Goal: Task Accomplishment & Management: Complete application form

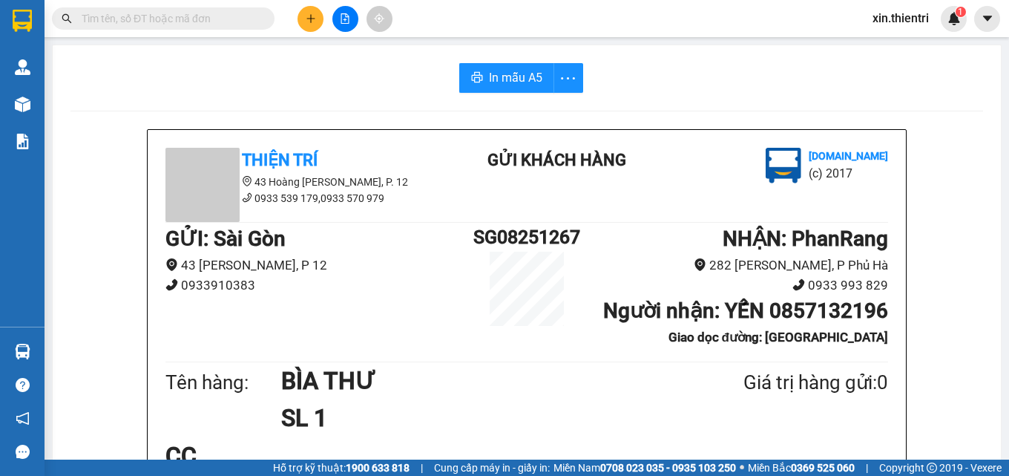
click at [310, 14] on icon "plus" at bounding box center [311, 18] width 10 height 10
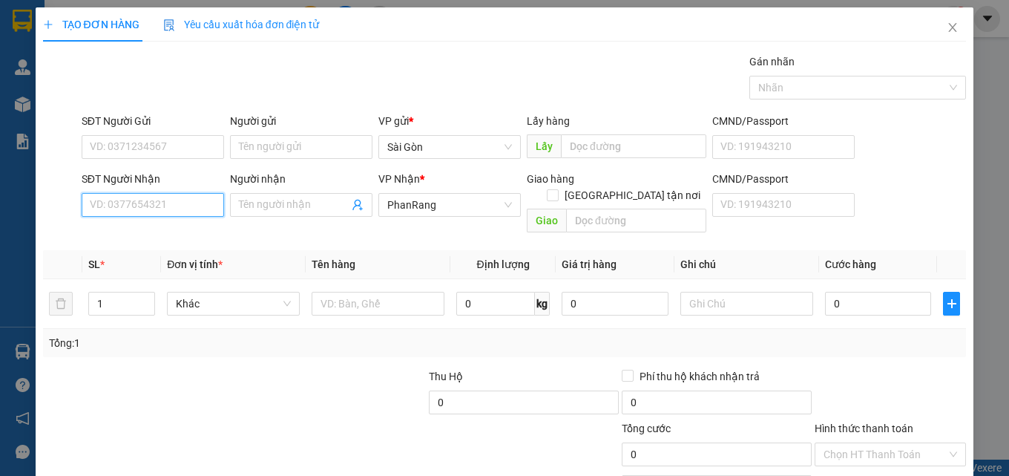
drag, startPoint x: 202, startPoint y: 212, endPoint x: 203, endPoint y: 202, distance: 10.5
click at [203, 210] on input "SĐT Người Nhận" at bounding box center [153, 205] width 142 height 24
click at [155, 236] on div "0978339853 - NHÂN" at bounding box center [151, 234] width 123 height 16
type input "0978339853"
type input "NHÂN"
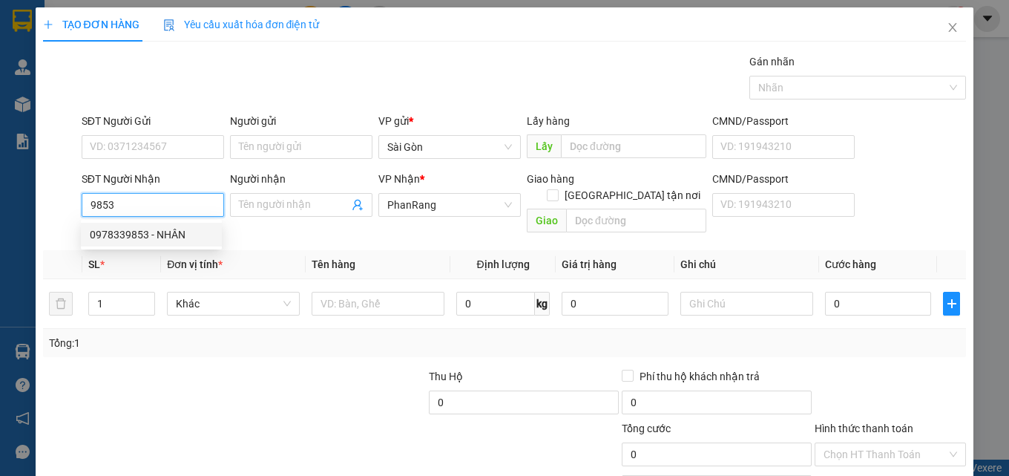
type input "AN XUÂN"
type input "100.000"
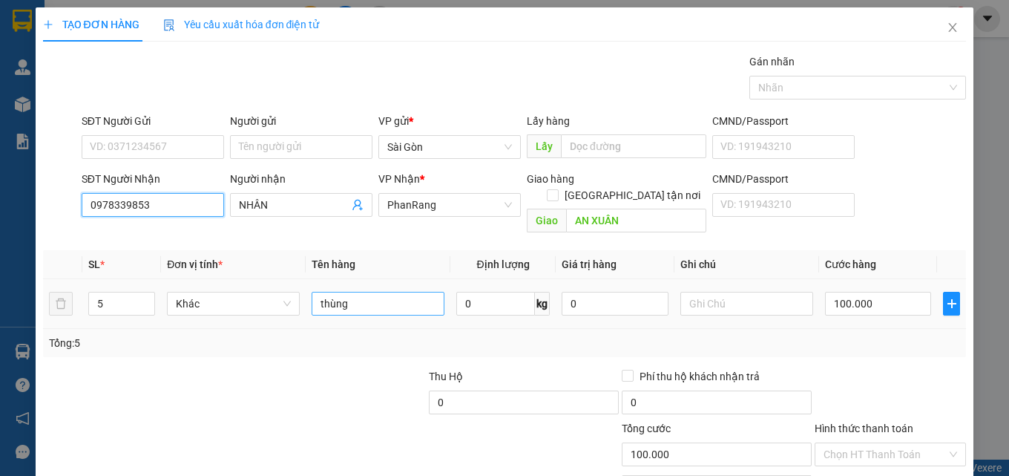
type input "0978339853"
drag, startPoint x: 343, startPoint y: 294, endPoint x: 298, endPoint y: 302, distance: 46.0
click at [299, 302] on tr "5 Khác thùng 0 kg 0 100.000" at bounding box center [505, 304] width 924 height 50
type input "THÙNG"
click at [143, 301] on span "Decrease Value" at bounding box center [146, 307] width 16 height 13
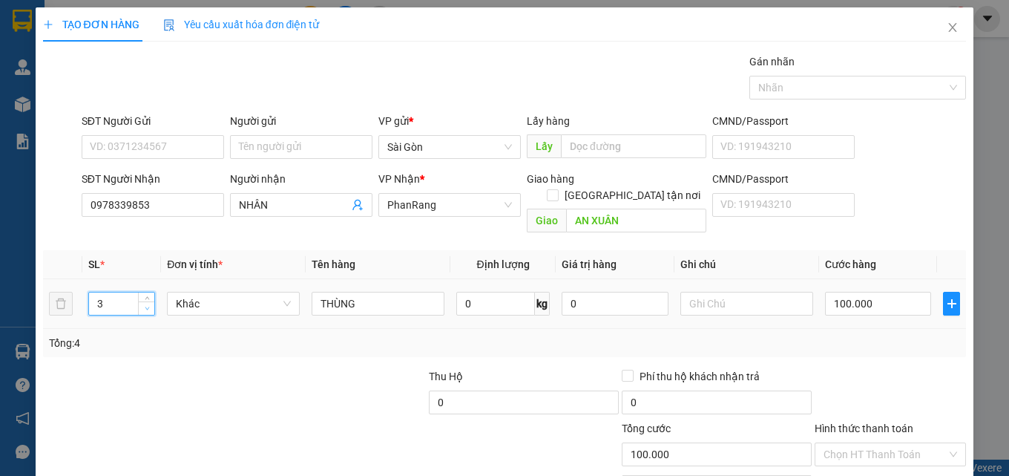
click at [143, 301] on span "Decrease Value" at bounding box center [146, 307] width 16 height 13
type input "3"
click at [145, 297] on icon "up" at bounding box center [147, 299] width 5 height 5
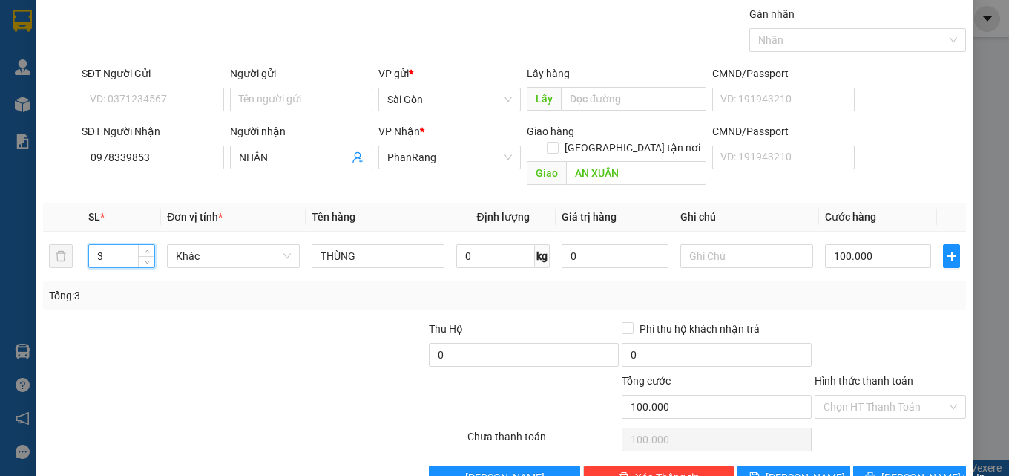
scroll to position [73, 0]
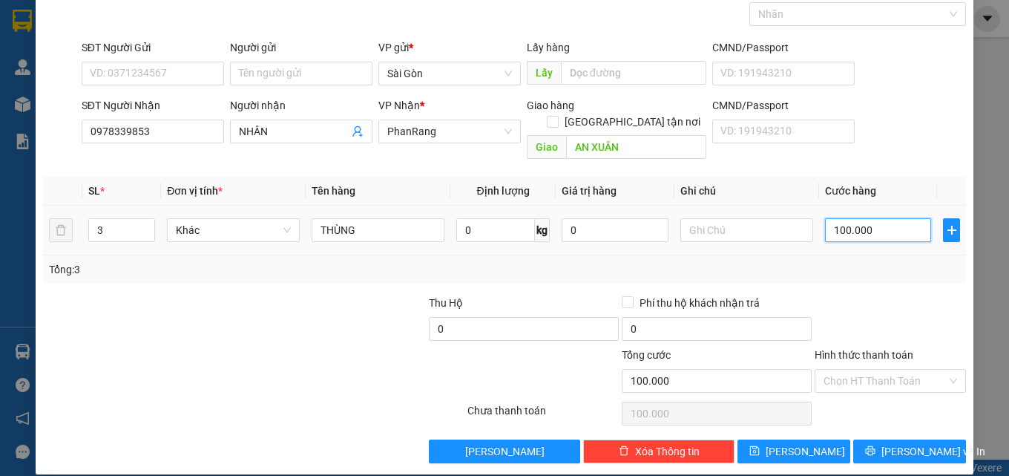
type input "0"
click at [841, 221] on input "0" at bounding box center [878, 230] width 107 height 24
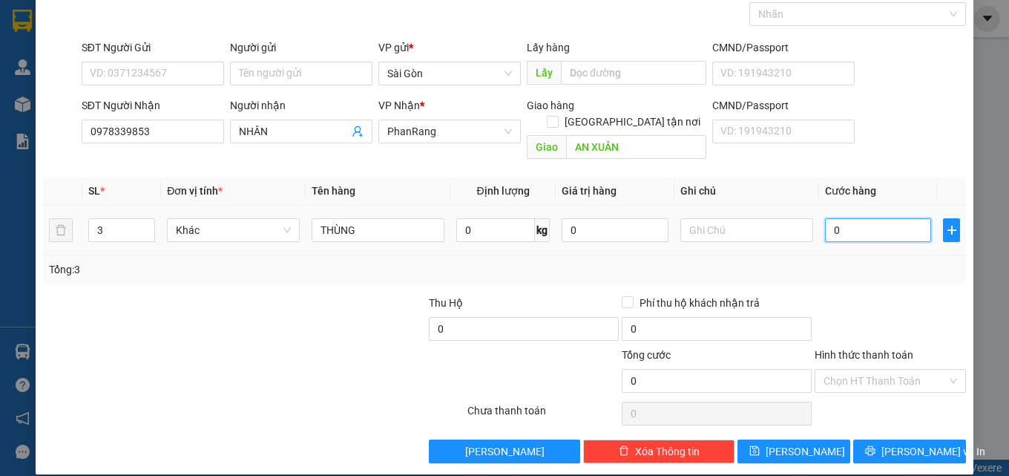
type input "1"
type input "12"
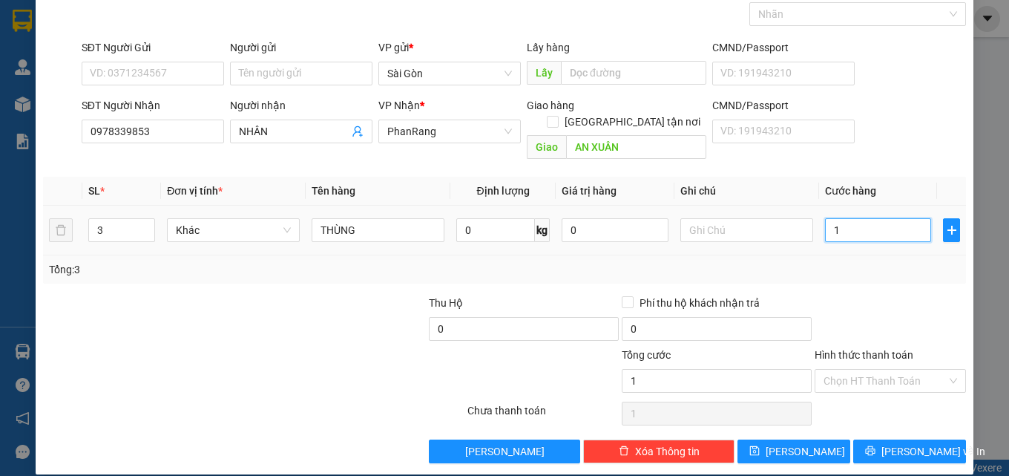
type input "12"
type input "120"
type input "120.000"
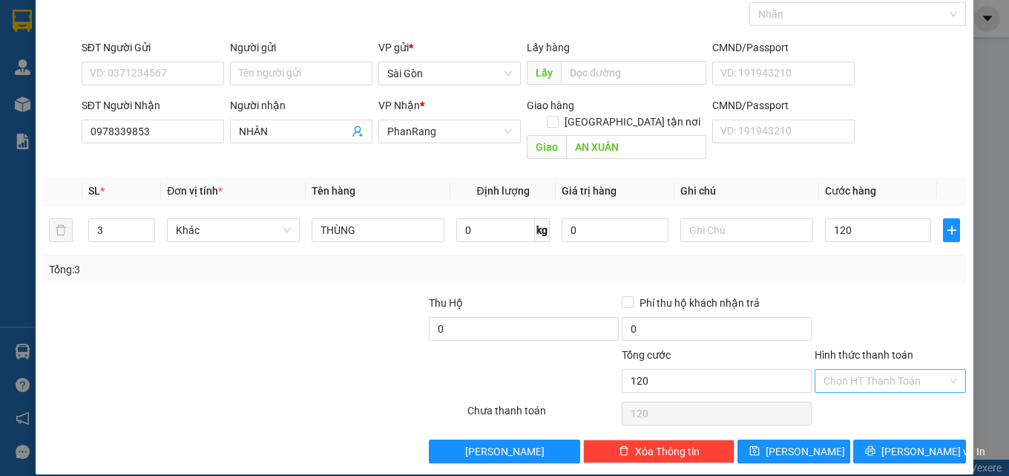
type input "120.000"
drag, startPoint x: 886, startPoint y: 363, endPoint x: 888, endPoint y: 373, distance: 10.5
click at [886, 369] on input "Hình thức thanh toán" at bounding box center [884, 380] width 123 height 22
click at [878, 391] on div "Tại văn phòng" at bounding box center [881, 394] width 132 height 16
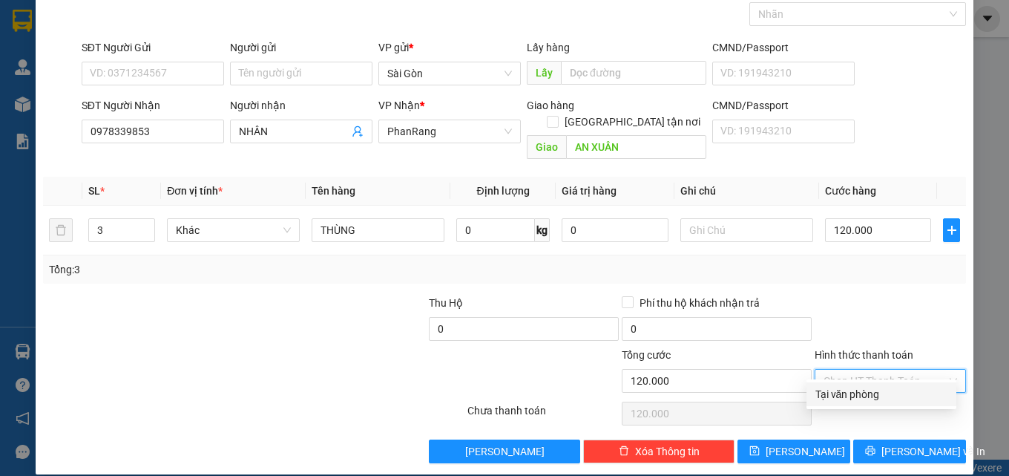
type input "0"
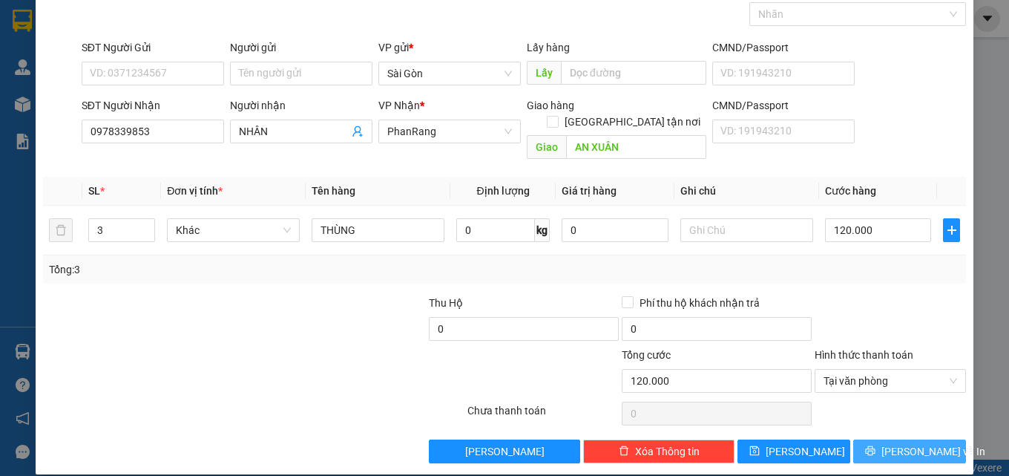
click at [876, 439] on button "[PERSON_NAME] và In" at bounding box center [909, 451] width 113 height 24
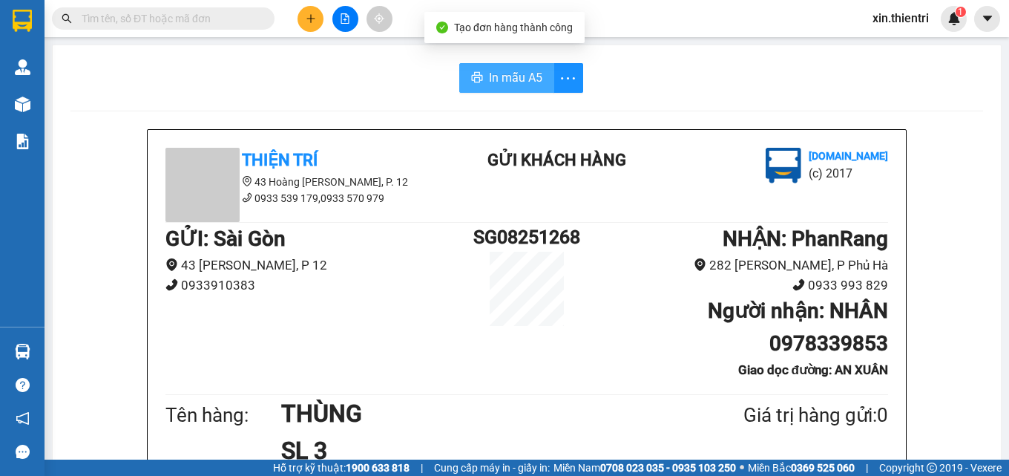
click at [502, 78] on span "In mẫu A5" at bounding box center [515, 77] width 53 height 19
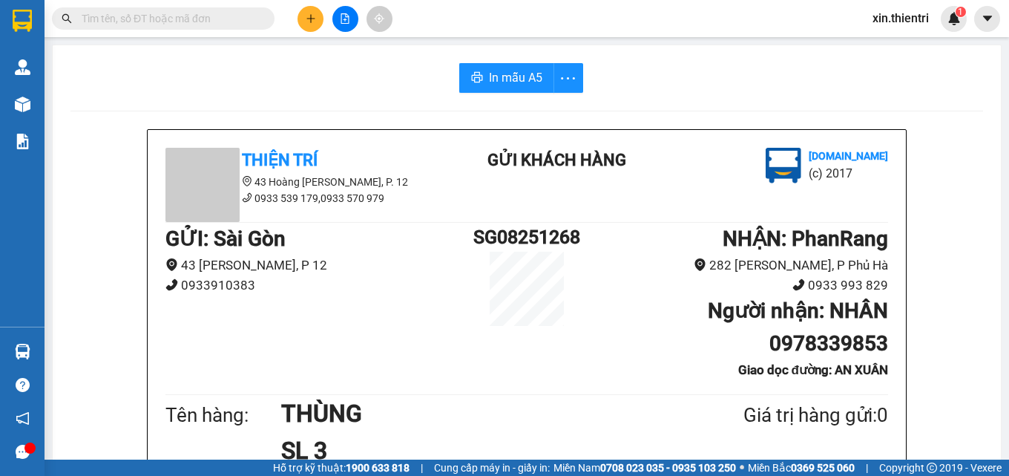
click at [303, 11] on button at bounding box center [310, 19] width 26 height 26
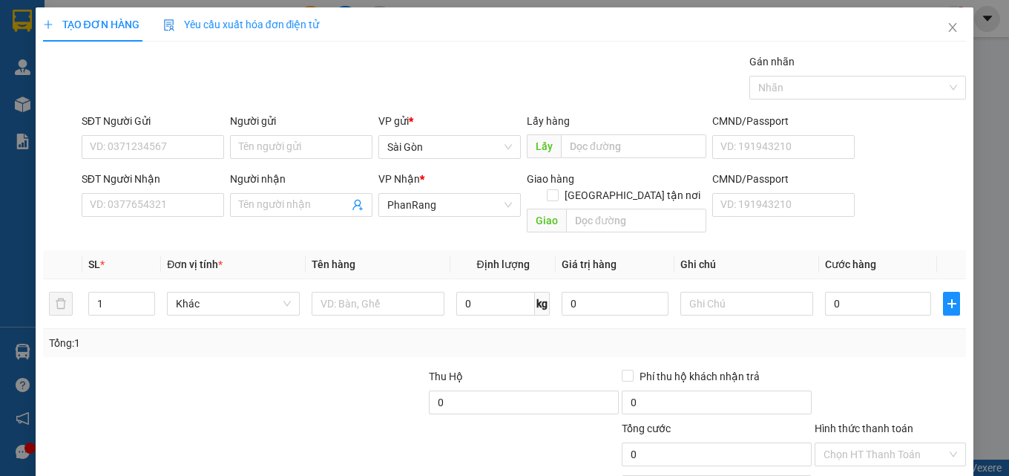
click at [174, 178] on div "SĐT Người Nhận" at bounding box center [153, 179] width 142 height 16
click at [174, 193] on input "SĐT Người Nhận" at bounding box center [153, 205] width 142 height 24
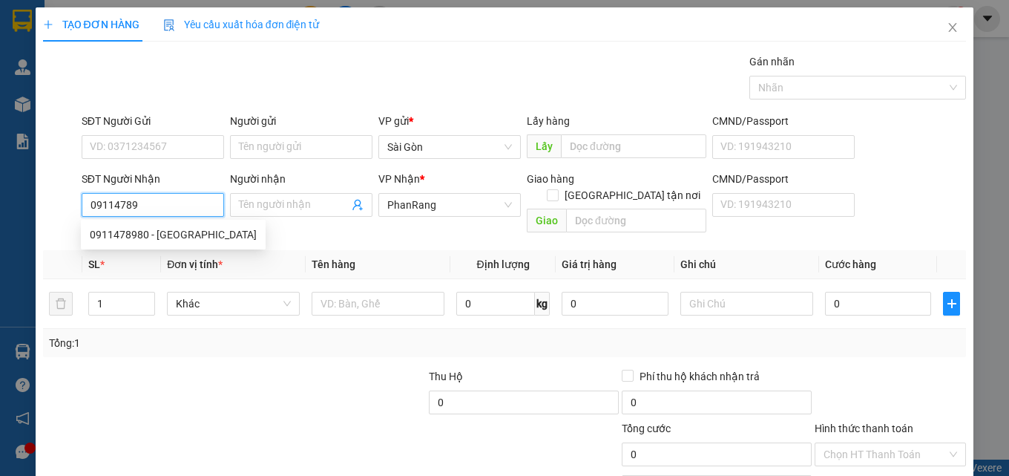
click at [169, 210] on input "09114789" at bounding box center [153, 205] width 142 height 24
click at [177, 226] on div "0911478980 - [GEOGRAPHIC_DATA]" at bounding box center [173, 234] width 167 height 16
type input "0911478980"
type input "[GEOGRAPHIC_DATA]"
type input "20.000"
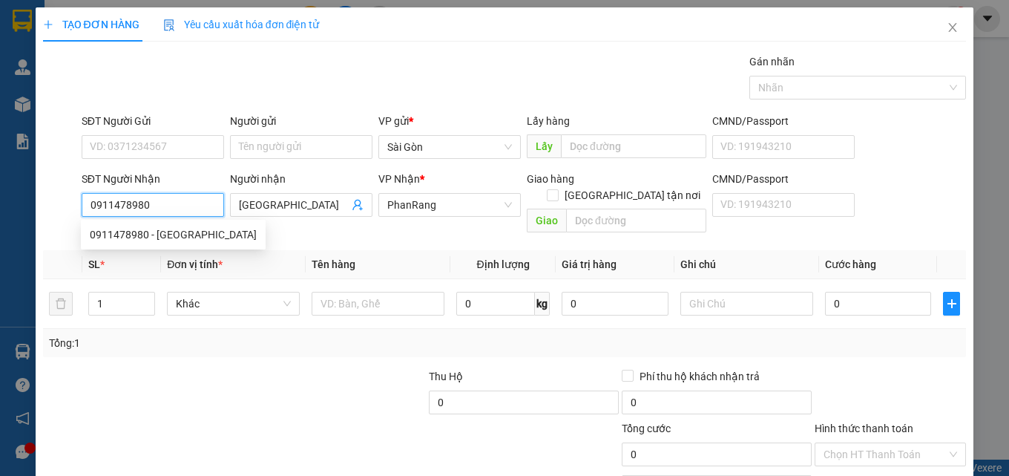
type input "20.000"
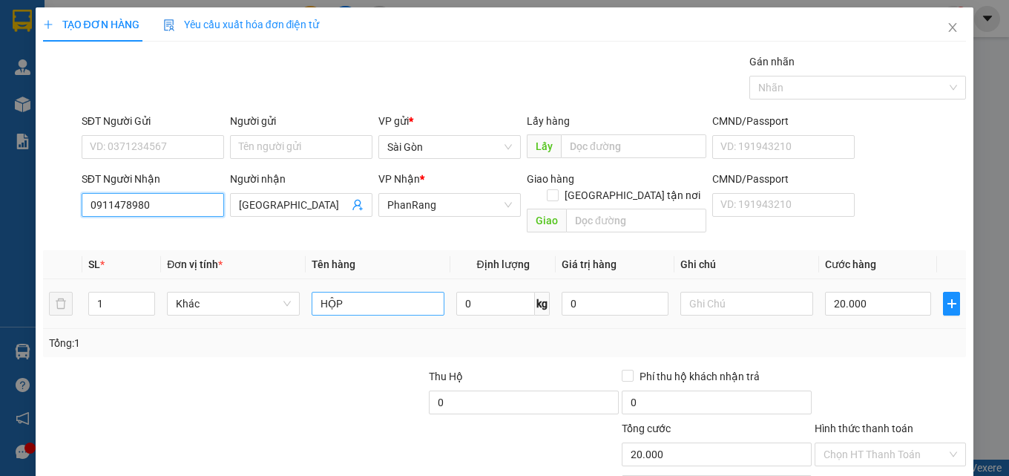
type input "0911478980"
click at [353, 292] on input "HỘP" at bounding box center [378, 304] width 133 height 24
type input "H"
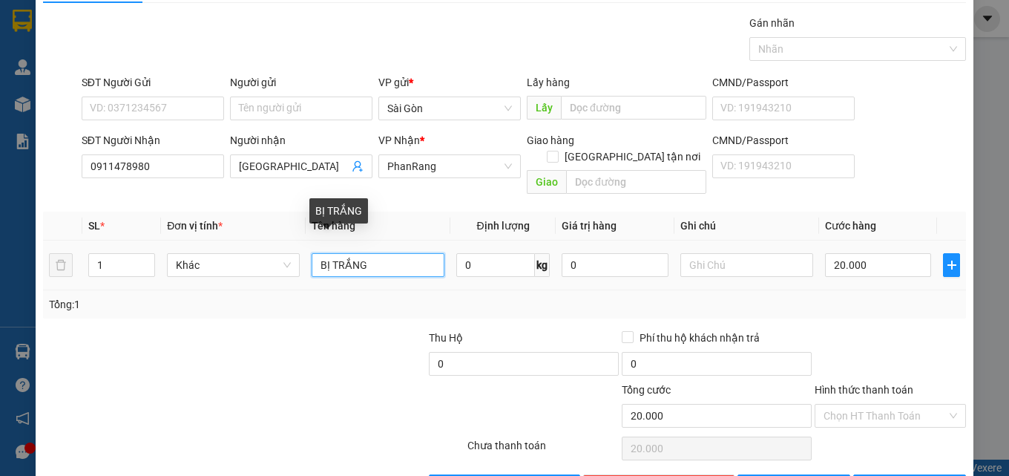
scroll to position [73, 0]
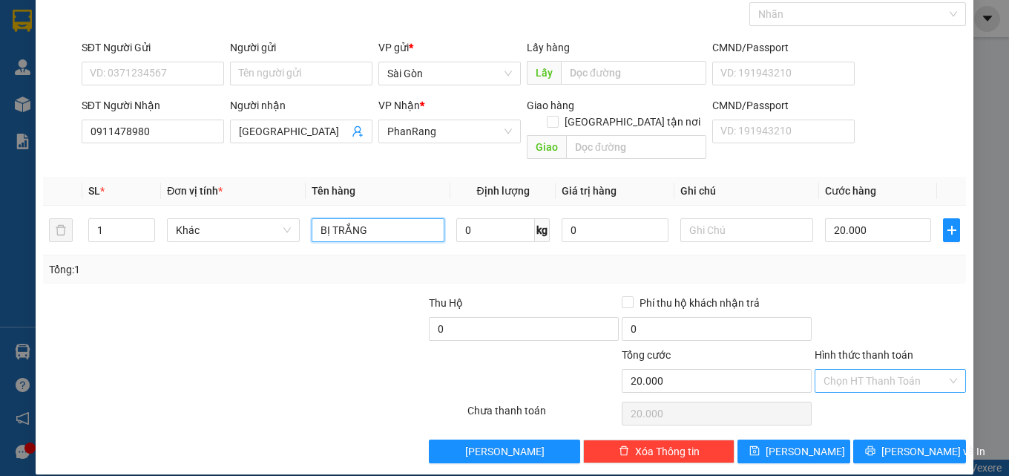
type input "BỊ TRẮNG"
click at [844, 370] on input "Hình thức thanh toán" at bounding box center [884, 380] width 123 height 22
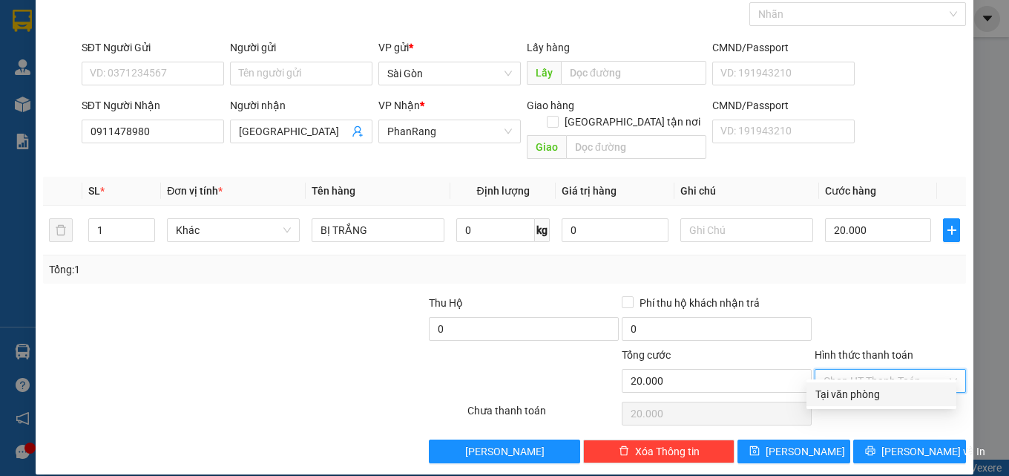
click at [887, 399] on div "Tại văn phòng" at bounding box center [881, 394] width 132 height 16
type input "0"
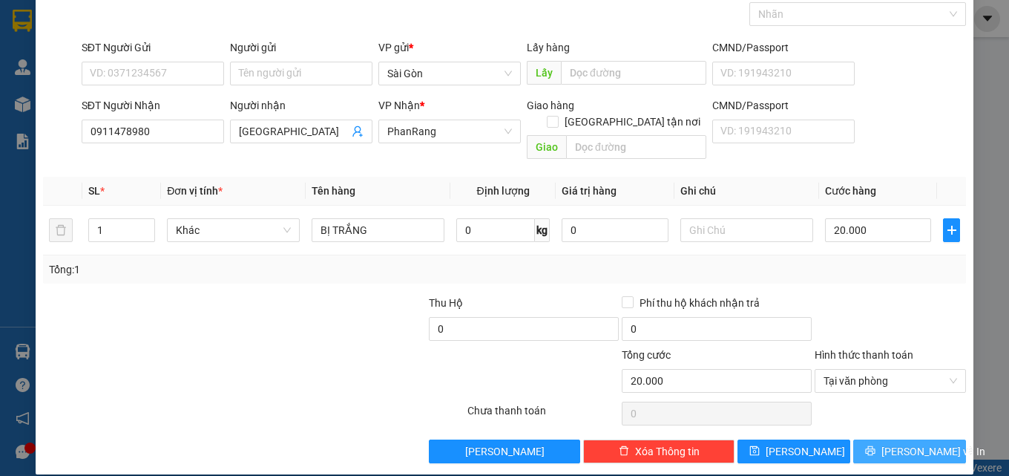
click at [891, 443] on span "[PERSON_NAME] và In" at bounding box center [933, 451] width 104 height 16
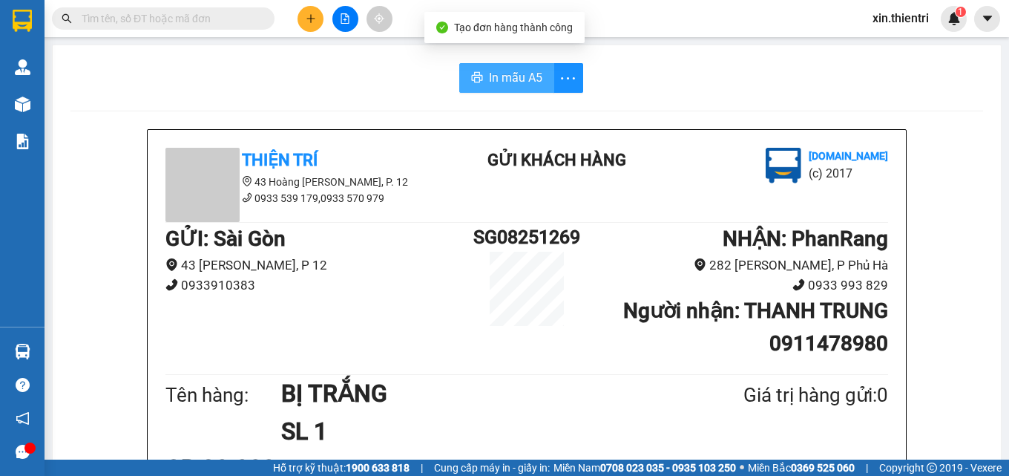
click at [479, 76] on button "In mẫu A5" at bounding box center [506, 78] width 95 height 30
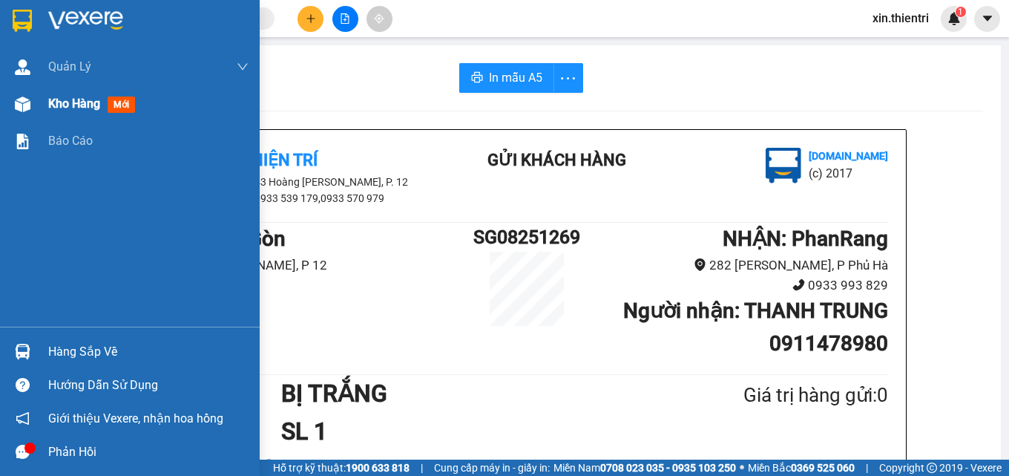
click at [88, 101] on span "Kho hàng" at bounding box center [74, 103] width 52 height 14
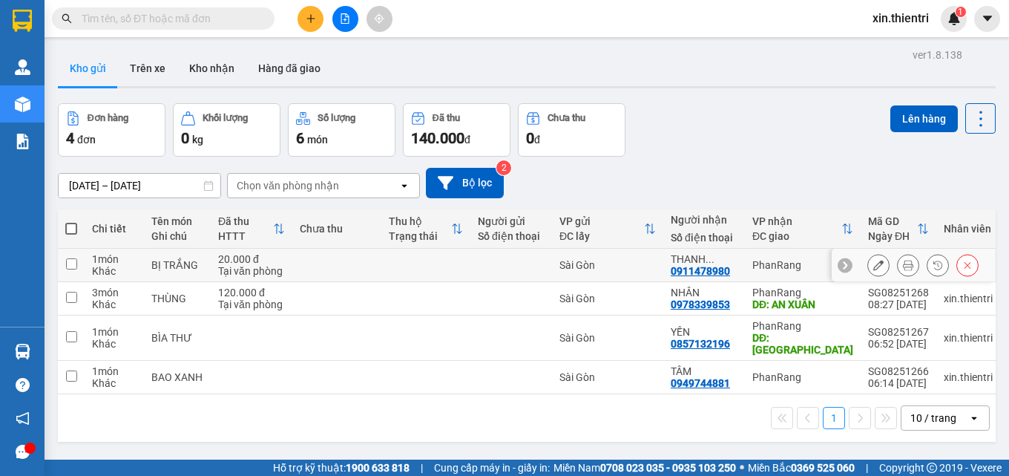
click at [870, 257] on button at bounding box center [878, 265] width 21 height 26
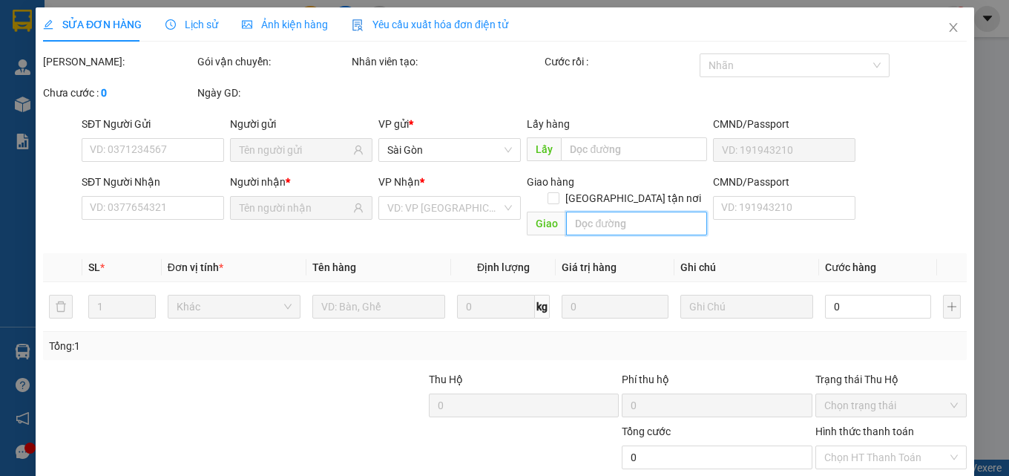
click at [602, 211] on input "text" at bounding box center [636, 223] width 140 height 24
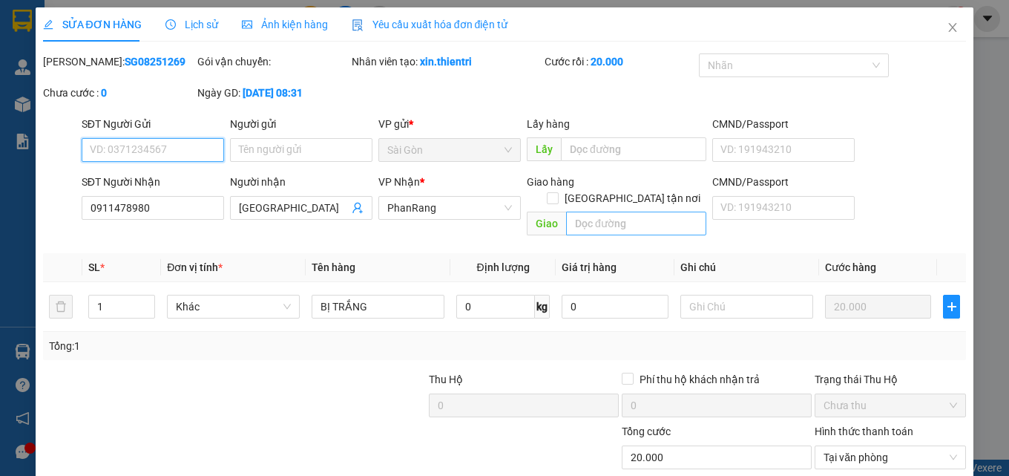
type input "0911478980"
type input "20.000"
click at [602, 211] on input "text" at bounding box center [636, 223] width 140 height 24
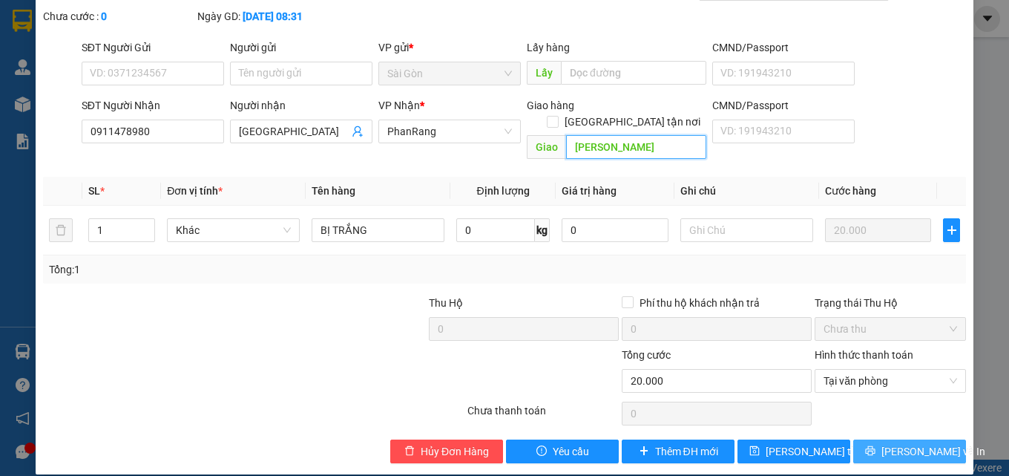
type input "MỸ TƯỜNG"
drag, startPoint x: 903, startPoint y: 432, endPoint x: 896, endPoint y: 438, distance: 9.4
click at [901, 443] on span "[PERSON_NAME] và In" at bounding box center [933, 451] width 104 height 16
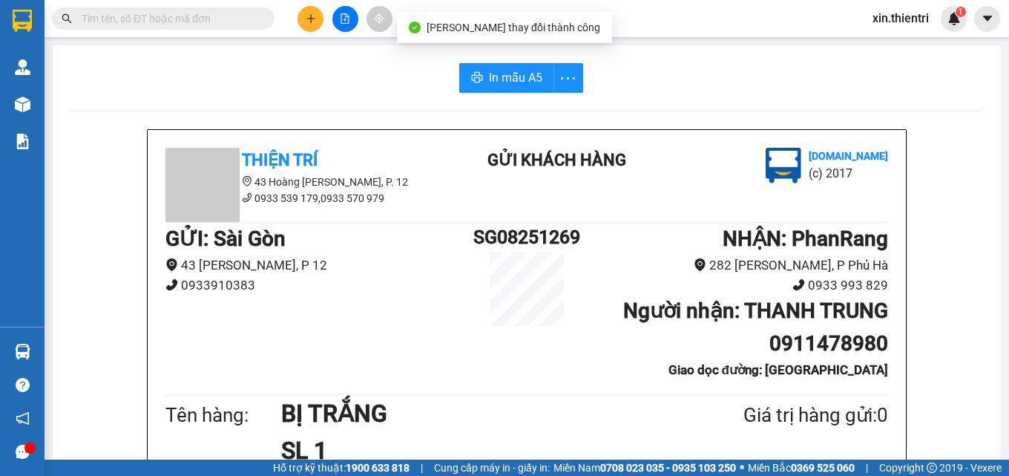
drag, startPoint x: 210, startPoint y: 102, endPoint x: 444, endPoint y: 99, distance: 233.7
click at [527, 79] on span "In mẫu A5" at bounding box center [515, 77] width 53 height 19
click at [312, 15] on icon "plus" at bounding box center [311, 18] width 10 height 10
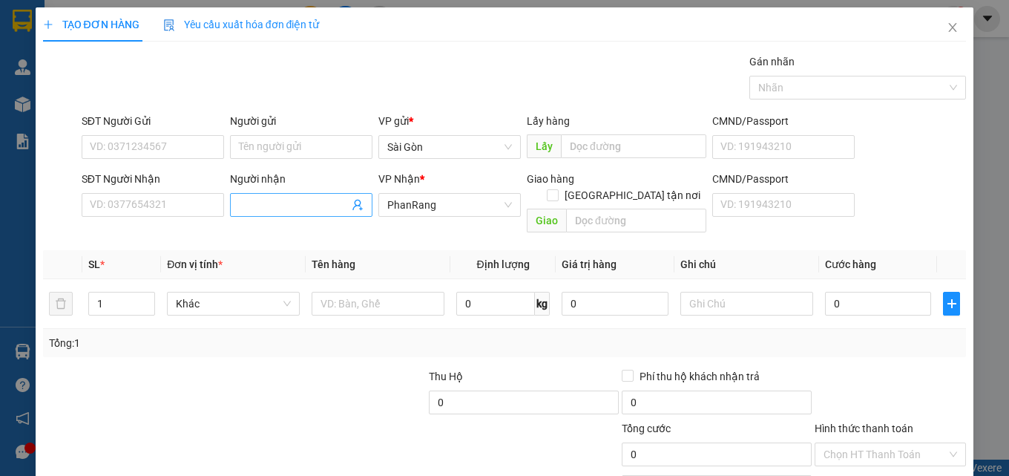
click at [278, 204] on input "Người nhận" at bounding box center [294, 205] width 110 height 16
type input "HOÀNG DUY DƯƠNG"
type input "2"
click at [142, 292] on span "Increase Value" at bounding box center [146, 298] width 16 height 13
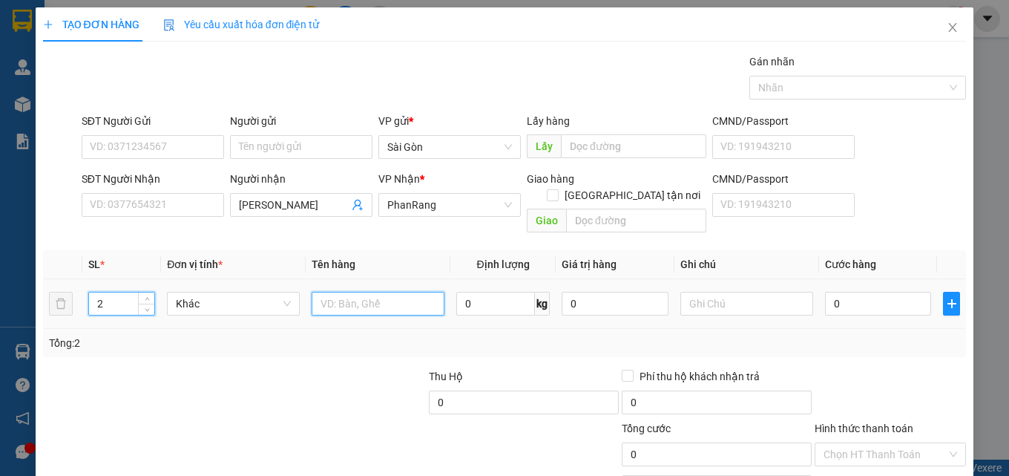
click at [337, 292] on input "text" at bounding box center [378, 304] width 133 height 24
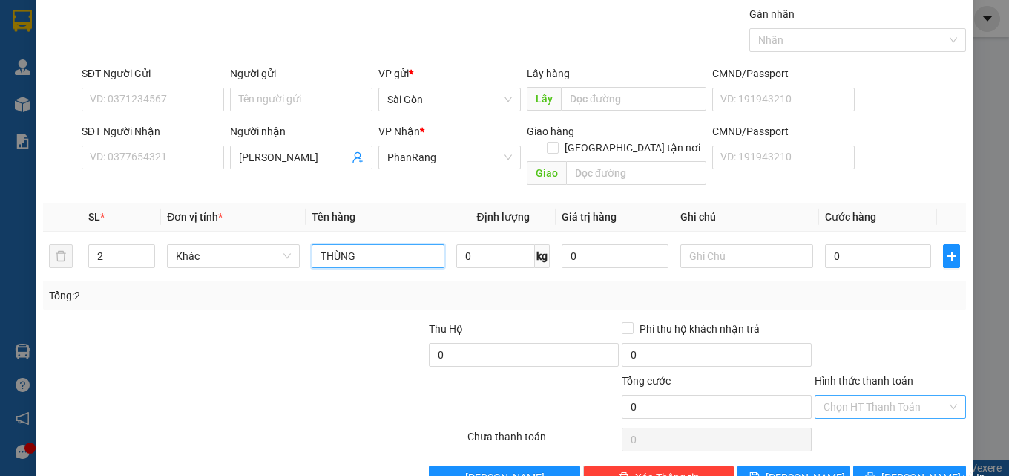
scroll to position [73, 0]
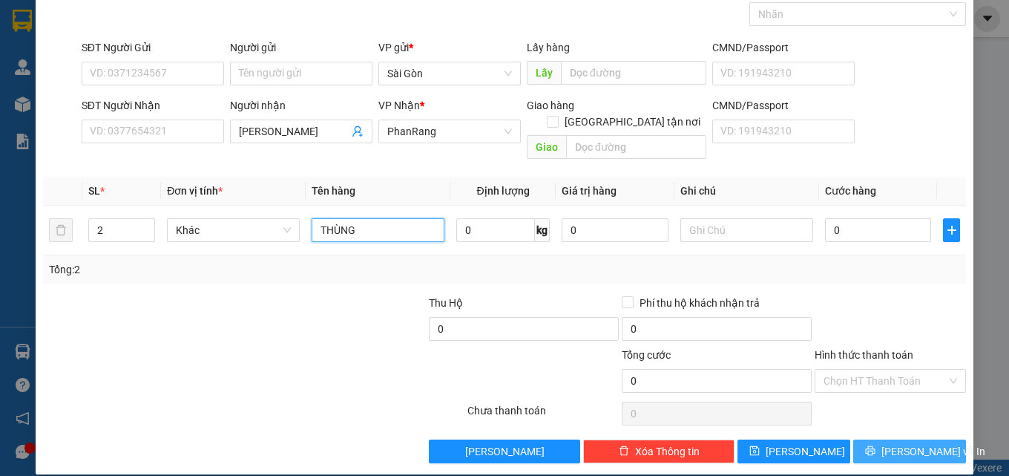
type input "THÙNG"
drag, startPoint x: 868, startPoint y: 445, endPoint x: 881, endPoint y: 443, distance: 13.5
click at [868, 444] on button "[PERSON_NAME] và In" at bounding box center [909, 451] width 113 height 24
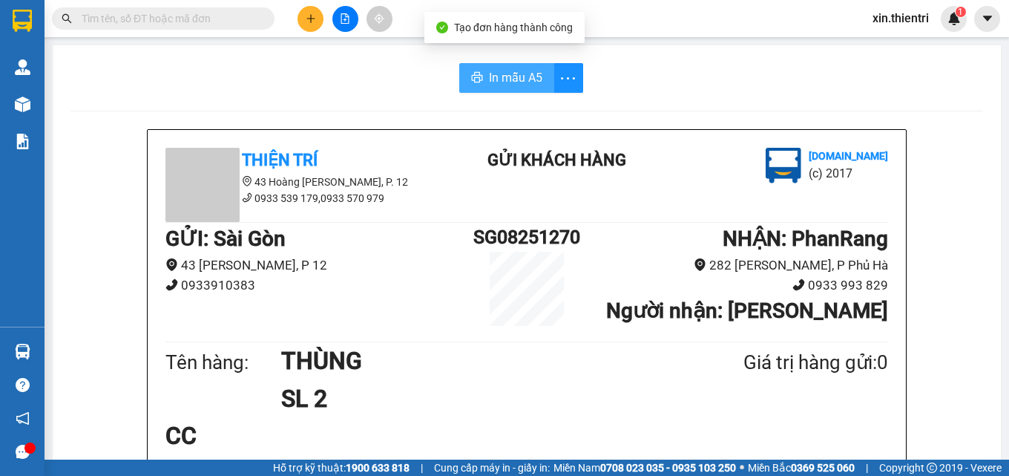
click at [493, 79] on span "In mẫu A5" at bounding box center [515, 77] width 53 height 19
click at [304, 27] on button at bounding box center [310, 19] width 26 height 26
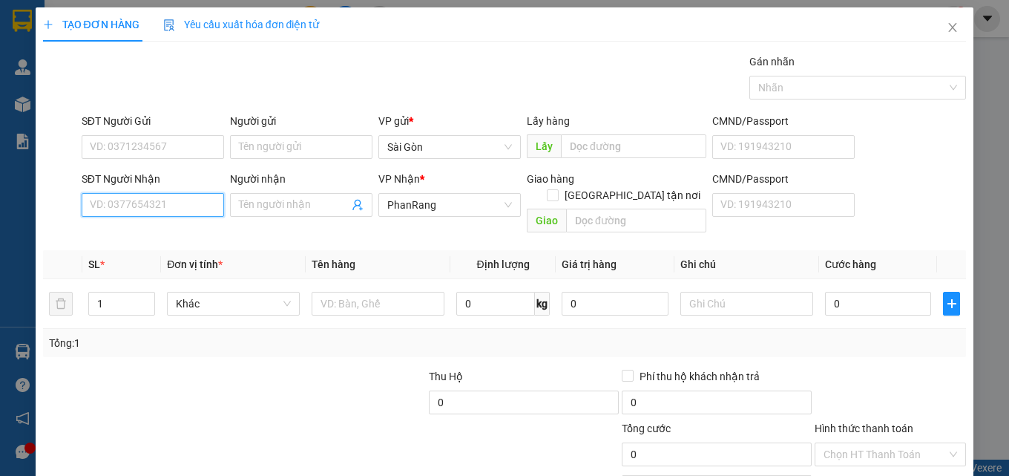
drag, startPoint x: 171, startPoint y: 206, endPoint x: 164, endPoint y: 200, distance: 9.5
click at [171, 206] on input "SĐT Người Nhận" at bounding box center [153, 205] width 142 height 24
drag, startPoint x: 154, startPoint y: 234, endPoint x: 172, endPoint y: 231, distance: 18.8
click at [154, 236] on div "0915983733 - RI" at bounding box center [151, 234] width 123 height 16
type input "0915983733"
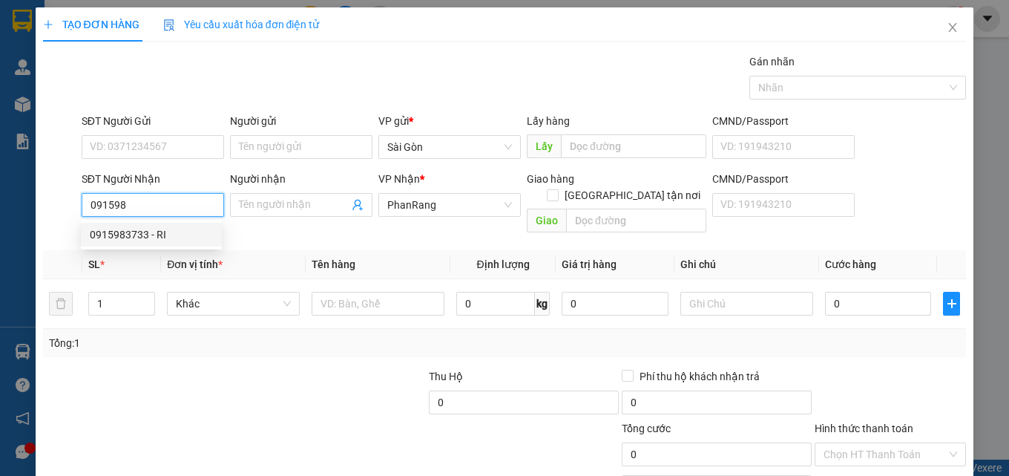
type input "RI"
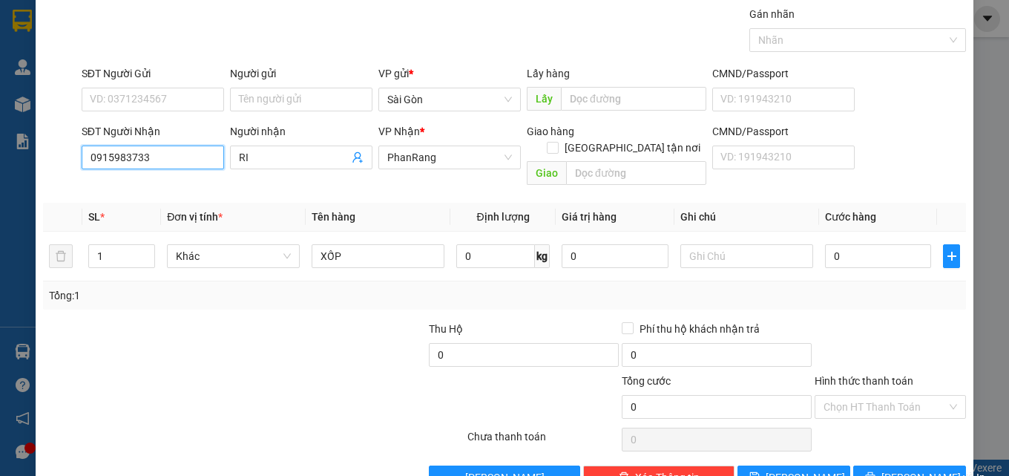
scroll to position [73, 0]
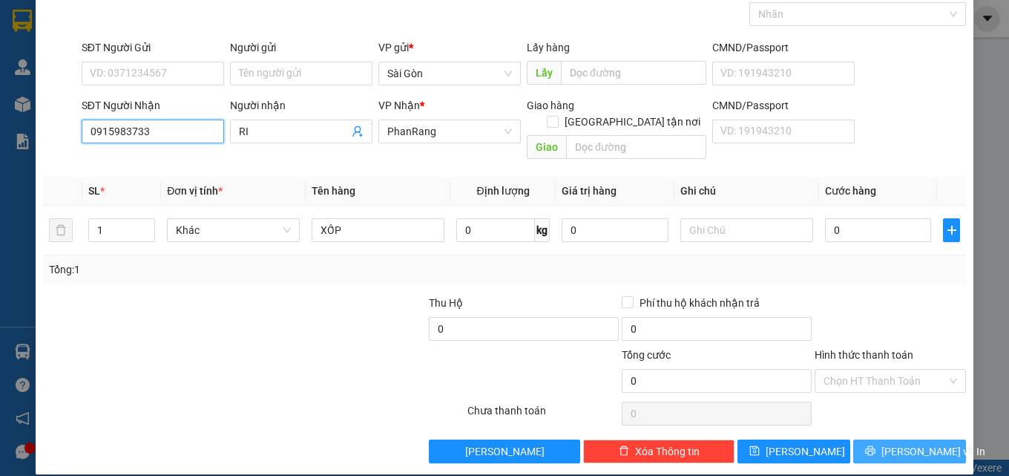
type input "0915983733"
click at [875, 445] on span "printer" at bounding box center [870, 451] width 10 height 12
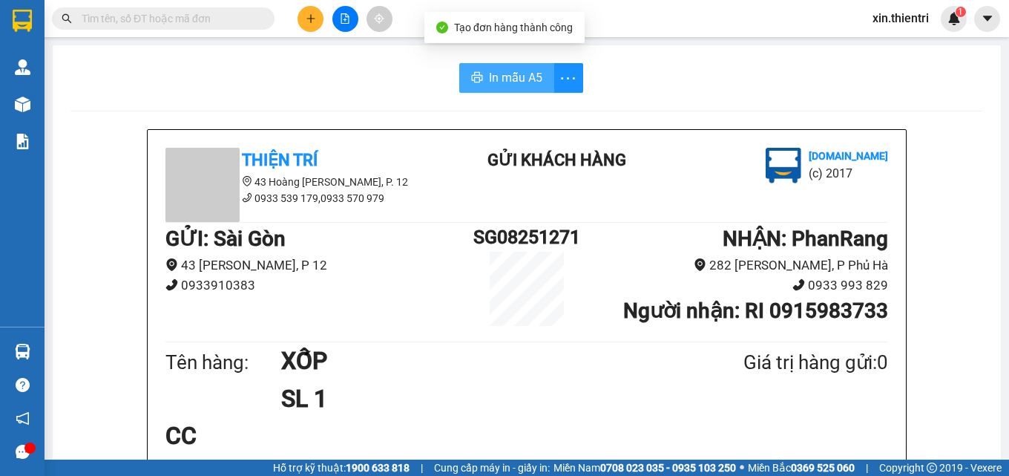
click at [489, 70] on span "In mẫu A5" at bounding box center [515, 77] width 53 height 19
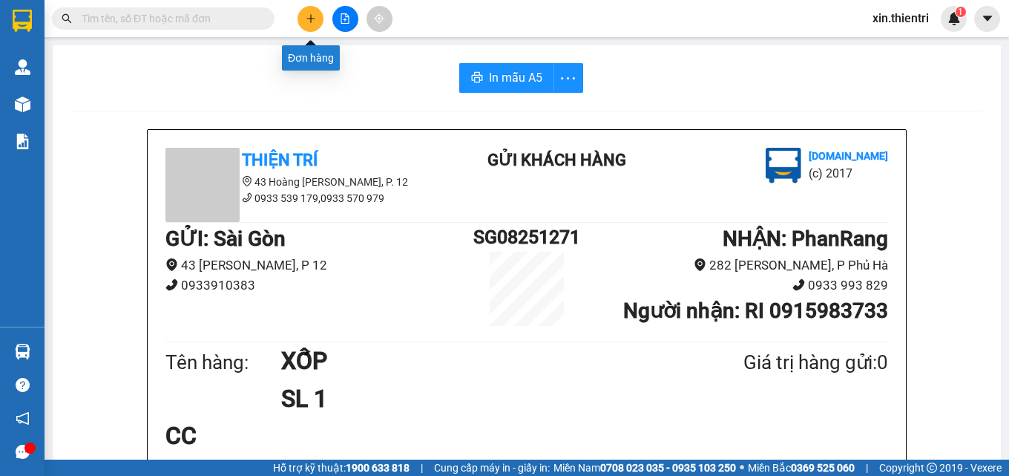
click at [313, 11] on button at bounding box center [310, 19] width 26 height 26
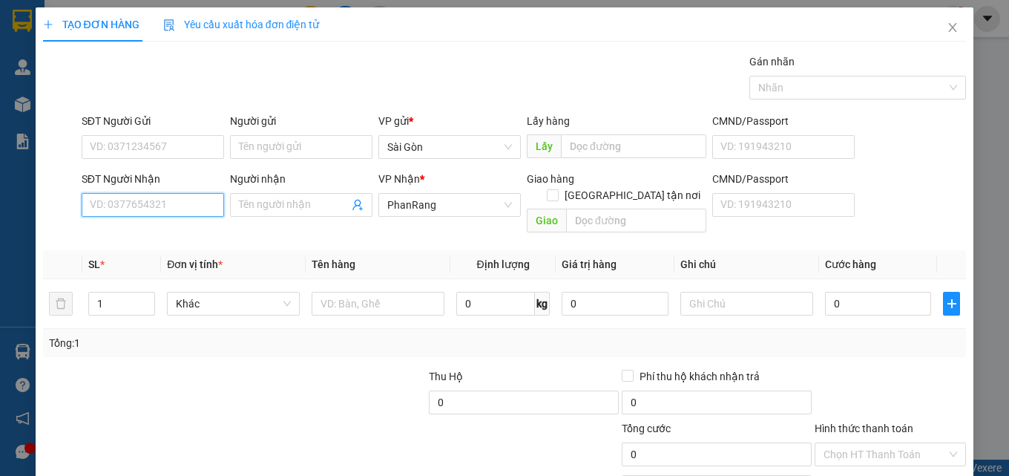
click at [189, 205] on input "SĐT Người Nhận" at bounding box center [153, 205] width 142 height 24
type input "0773181237"
click at [174, 230] on div "0773181237 - HƯỜNG" at bounding box center [151, 234] width 123 height 16
type input "HƯỜNG"
type input "NINH SƠN"
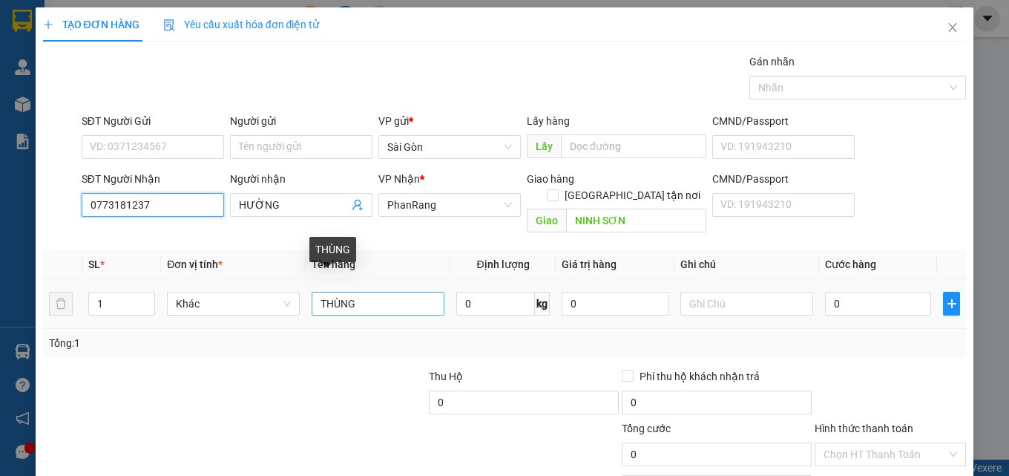
type input "0773181237"
click at [373, 292] on input "THÙNG" at bounding box center [378, 304] width 133 height 24
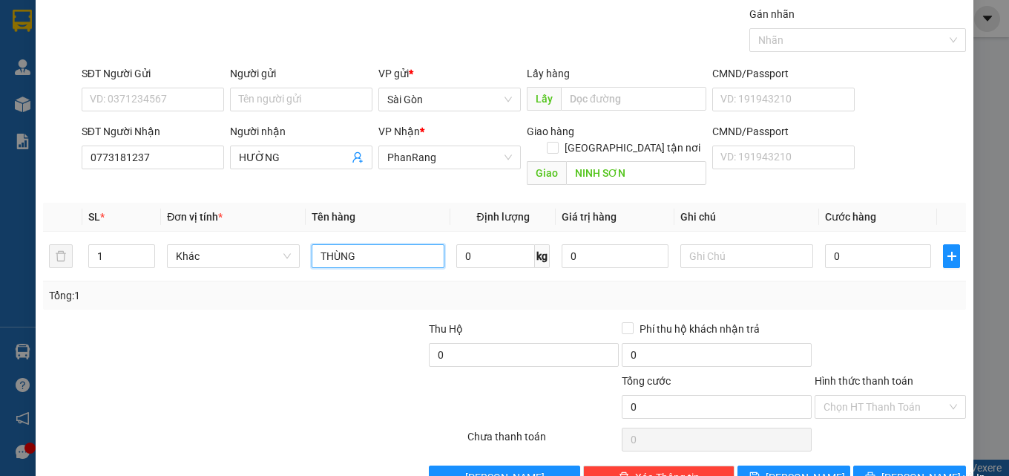
scroll to position [73, 0]
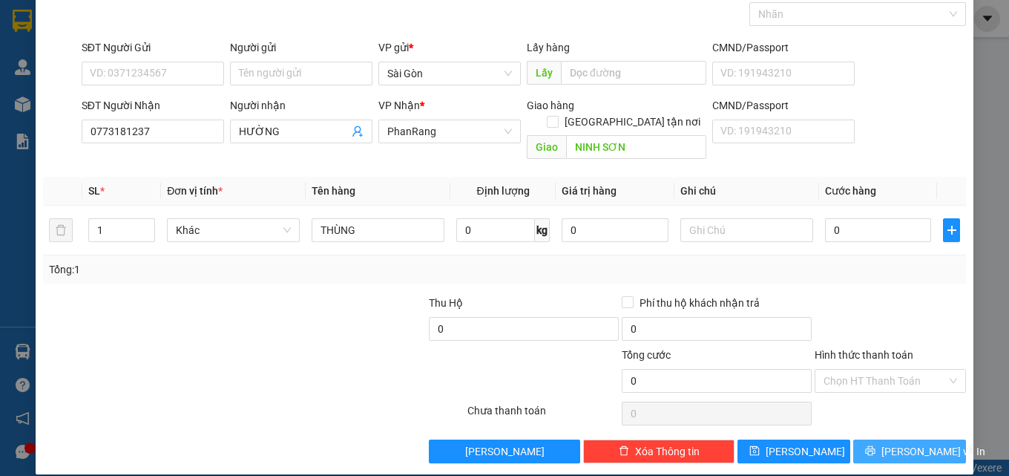
click at [872, 445] on icon "printer" at bounding box center [870, 450] width 10 height 10
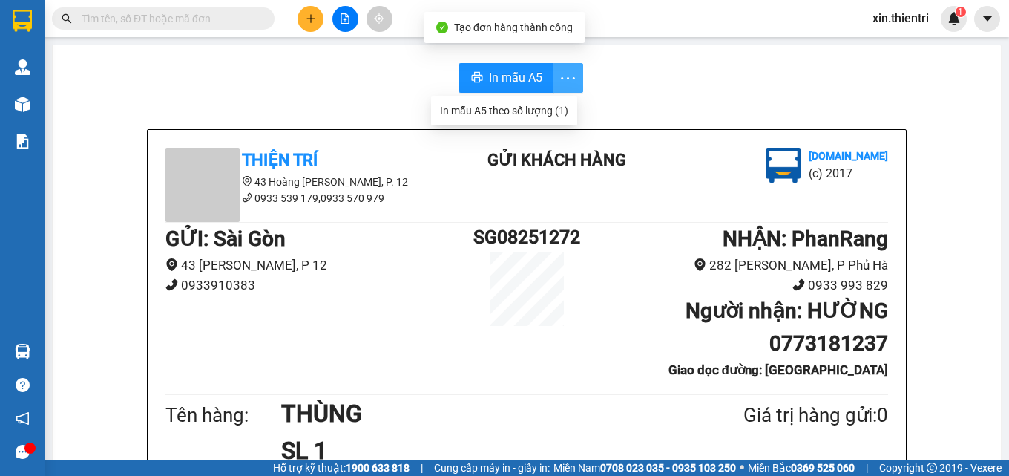
click at [554, 79] on span "more" at bounding box center [568, 78] width 28 height 19
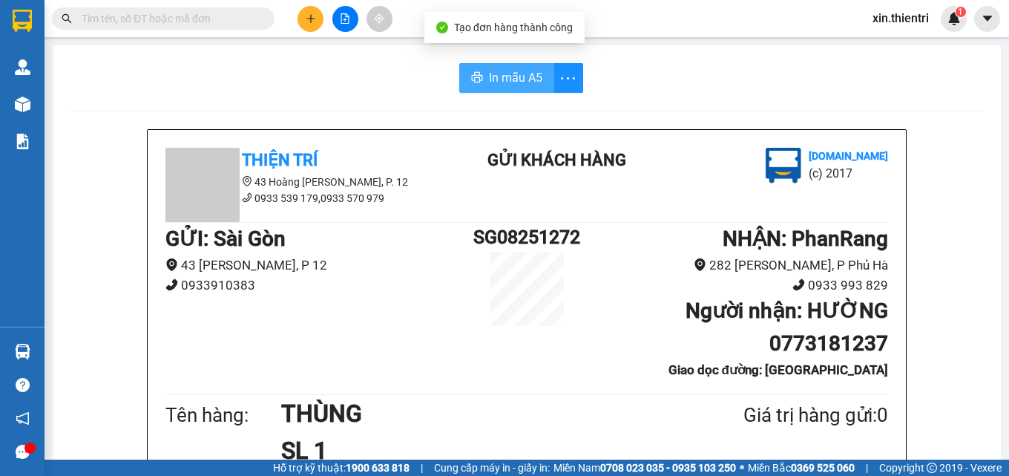
click at [510, 91] on button "In mẫu A5" at bounding box center [506, 78] width 95 height 30
click at [510, 87] on span "In mẫu A5" at bounding box center [515, 77] width 53 height 19
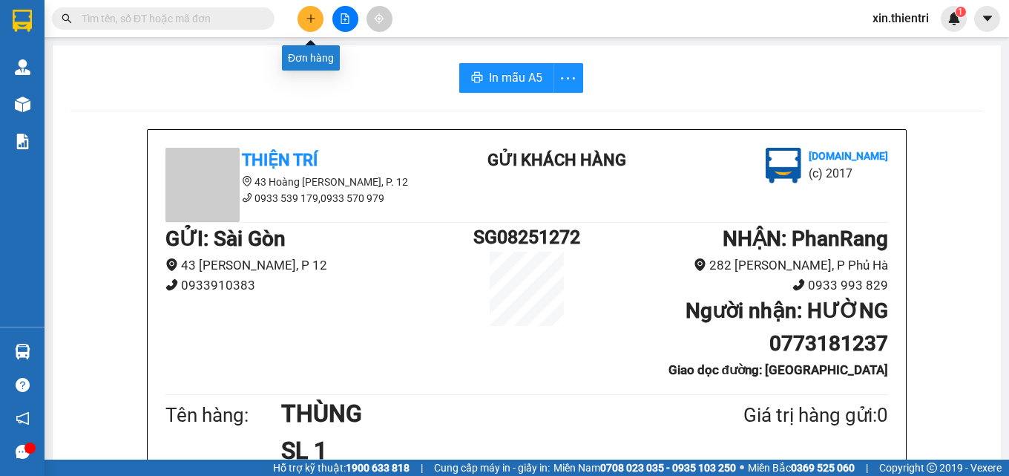
click at [312, 13] on icon "plus" at bounding box center [311, 18] width 10 height 10
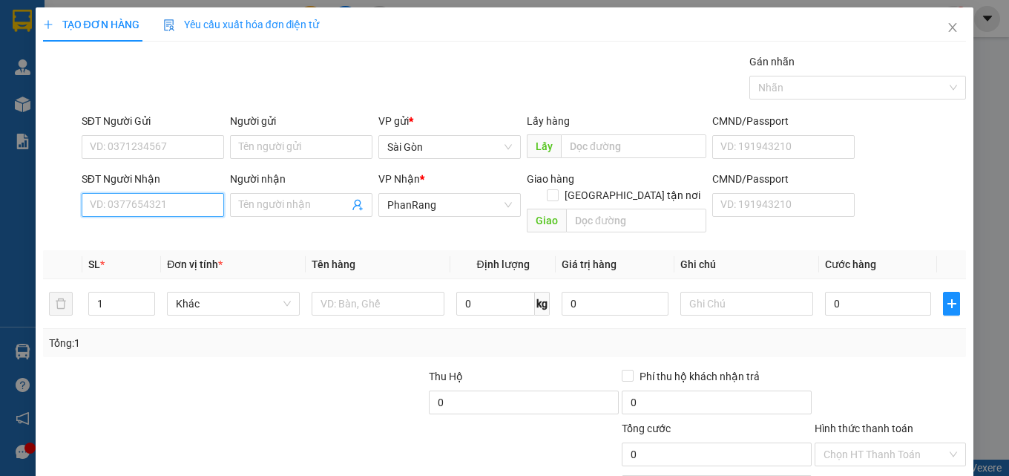
click at [204, 194] on input "SĐT Người Nhận" at bounding box center [153, 205] width 142 height 24
click at [198, 201] on input "SĐT Người Nhận" at bounding box center [153, 205] width 142 height 24
click at [157, 238] on div "0918152713 - MINH" at bounding box center [151, 234] width 123 height 16
type input "0918152713"
type input "MINH"
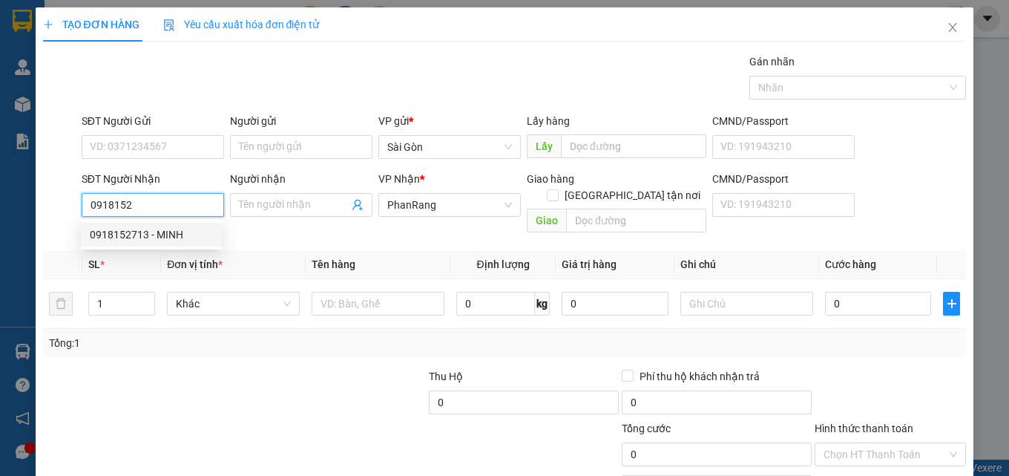
type input "MỸ TÂN"
type input "40.000"
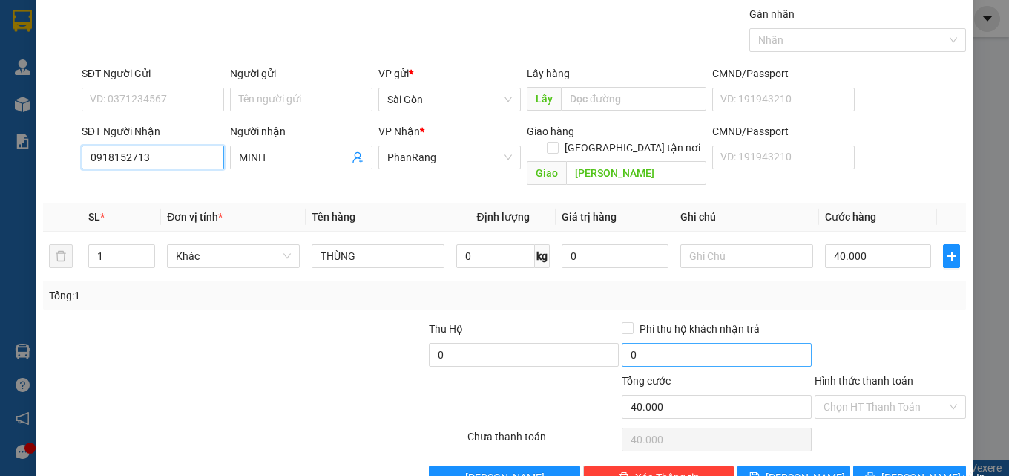
scroll to position [73, 0]
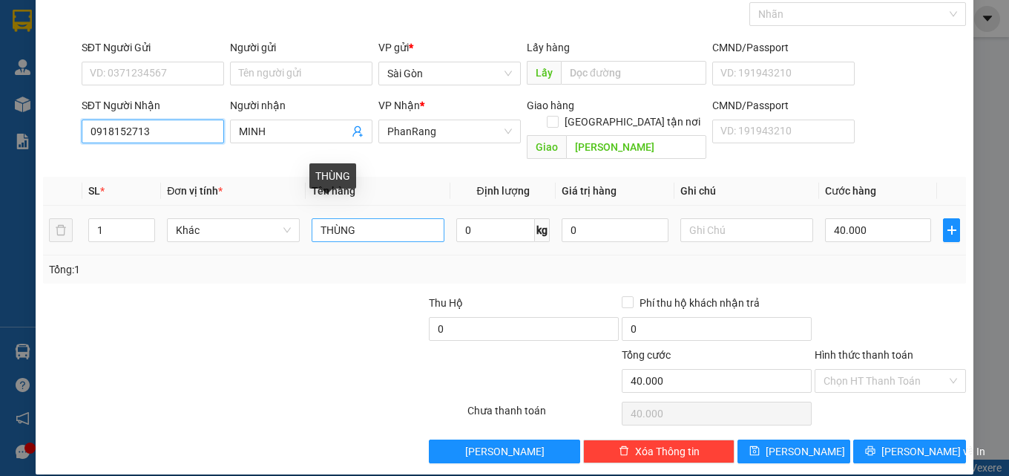
type input "0918152713"
click at [379, 218] on input "THÙNG" at bounding box center [378, 230] width 133 height 24
type input "T"
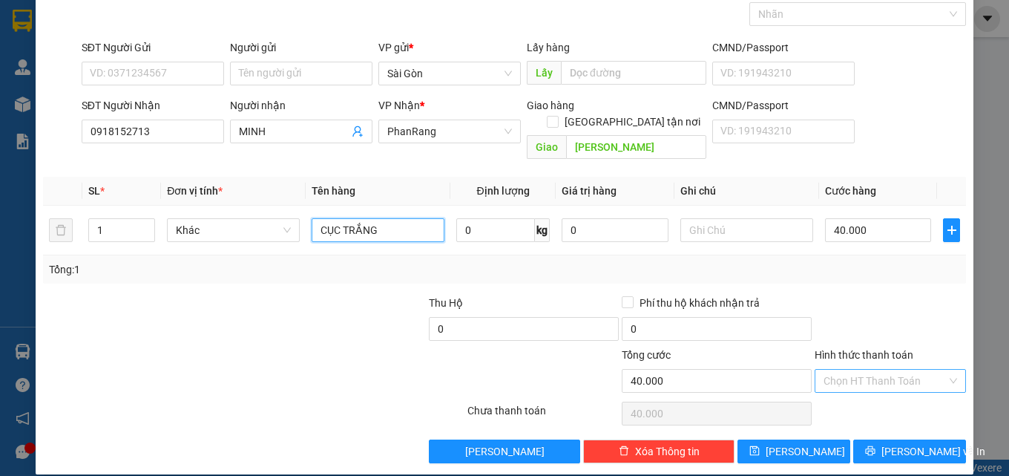
type input "CỤC TRẮNG"
drag, startPoint x: 874, startPoint y: 366, endPoint x: 903, endPoint y: 411, distance: 53.7
click at [874, 372] on input "Hình thức thanh toán" at bounding box center [884, 380] width 123 height 22
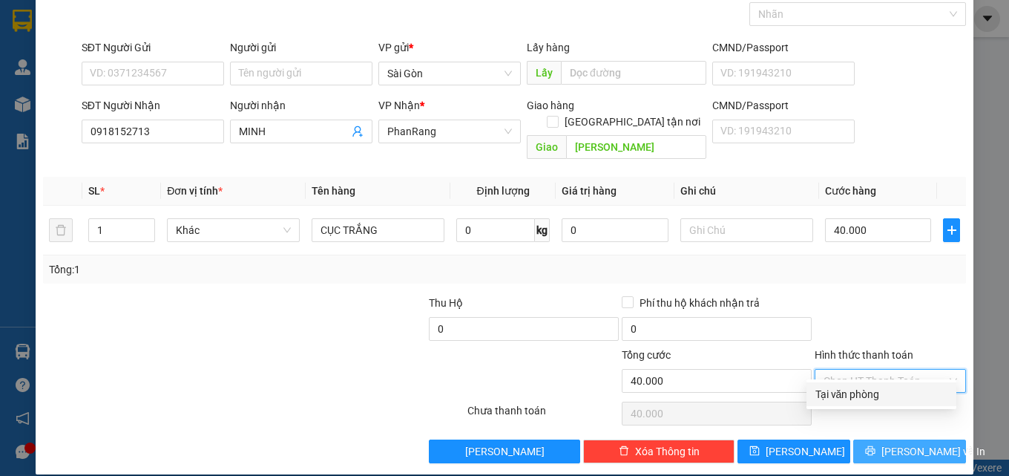
drag, startPoint x: 886, startPoint y: 398, endPoint x: 923, endPoint y: 426, distance: 46.1
click at [885, 398] on div "Tại văn phòng" at bounding box center [881, 394] width 132 height 16
type input "0"
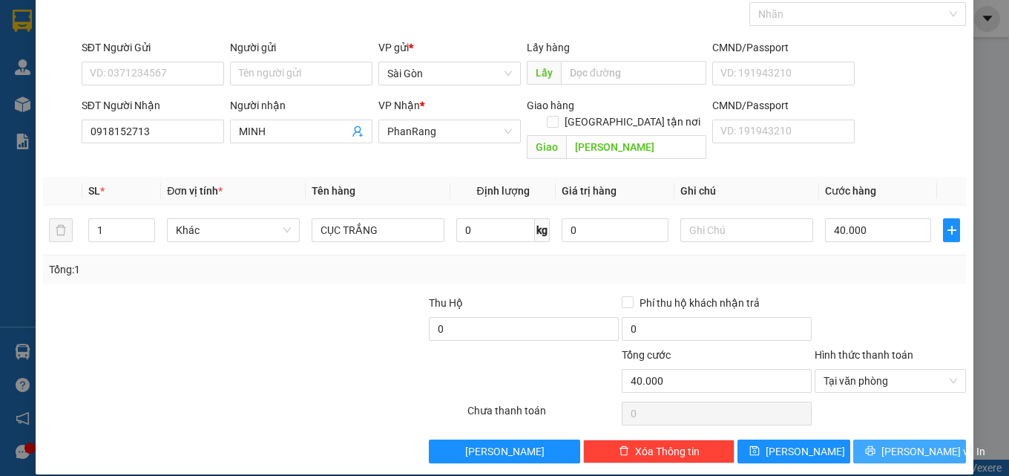
drag, startPoint x: 921, startPoint y: 432, endPoint x: 903, endPoint y: 430, distance: 17.9
click at [915, 443] on span "[PERSON_NAME] và In" at bounding box center [933, 451] width 104 height 16
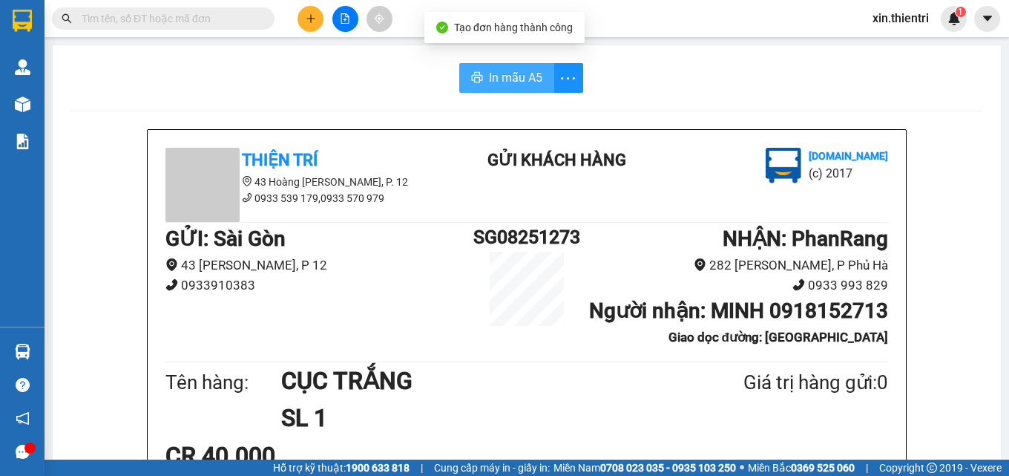
drag, startPoint x: 499, startPoint y: 70, endPoint x: 500, endPoint y: 62, distance: 8.9
click at [499, 70] on span "In mẫu A5" at bounding box center [515, 77] width 53 height 19
